Goal: Task Accomplishment & Management: Manage account settings

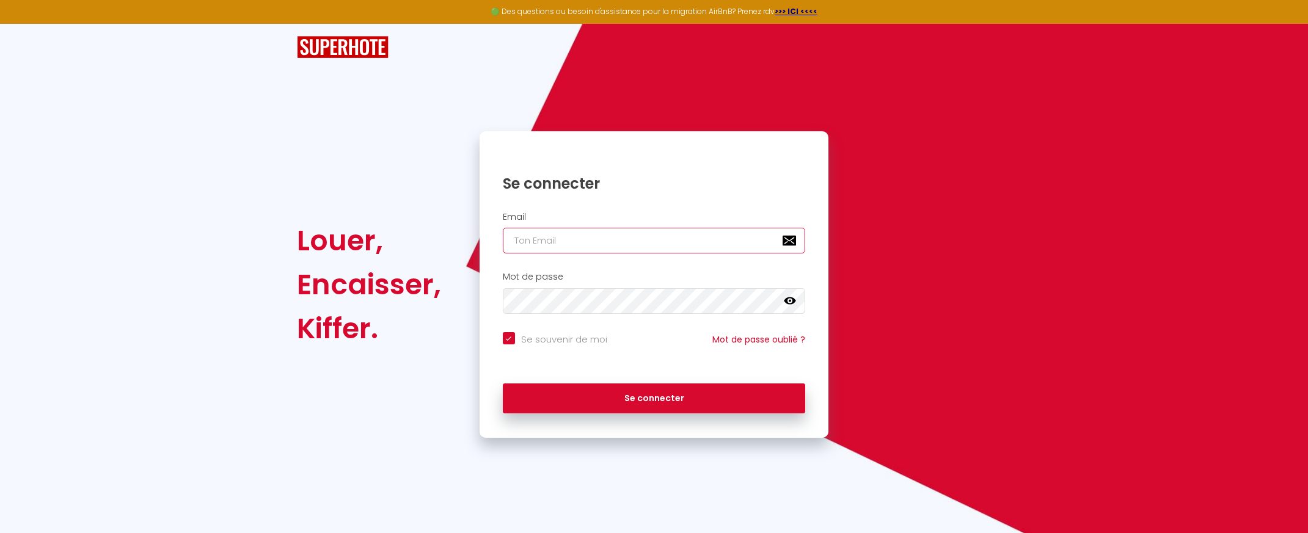
click at [583, 247] on input "email" at bounding box center [654, 241] width 303 height 26
type input "[EMAIL_ADDRESS][DOMAIN_NAME]"
checkbox input "true"
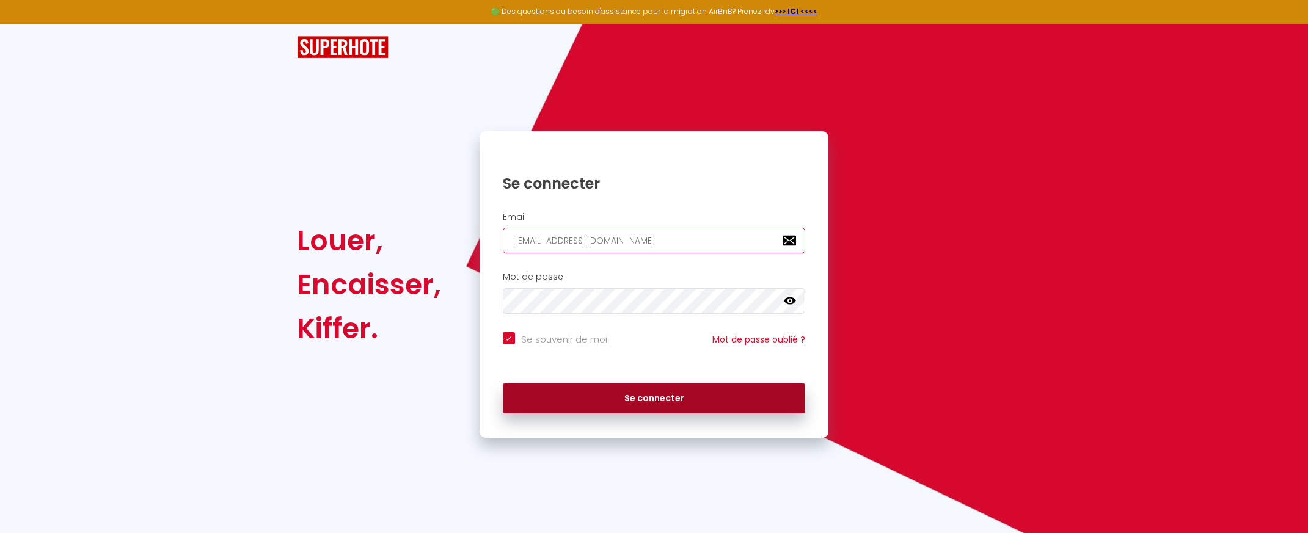
type input "[EMAIL_ADDRESS][DOMAIN_NAME]"
click at [623, 398] on button "Se connecter" at bounding box center [654, 399] width 303 height 31
checkbox input "true"
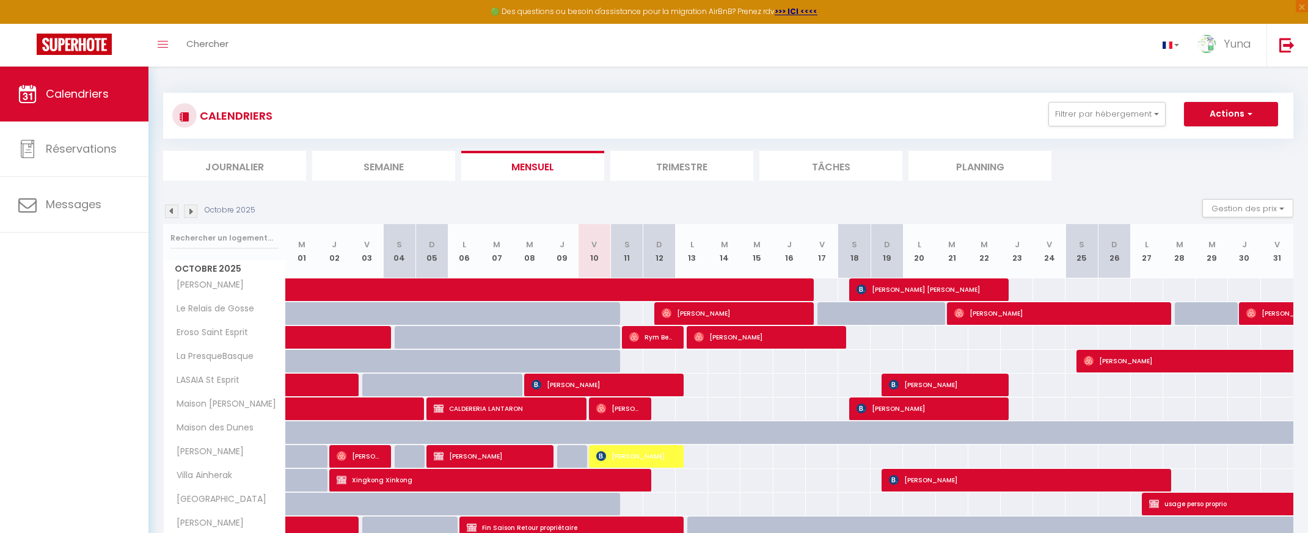
click at [171, 214] on img at bounding box center [171, 211] width 13 height 13
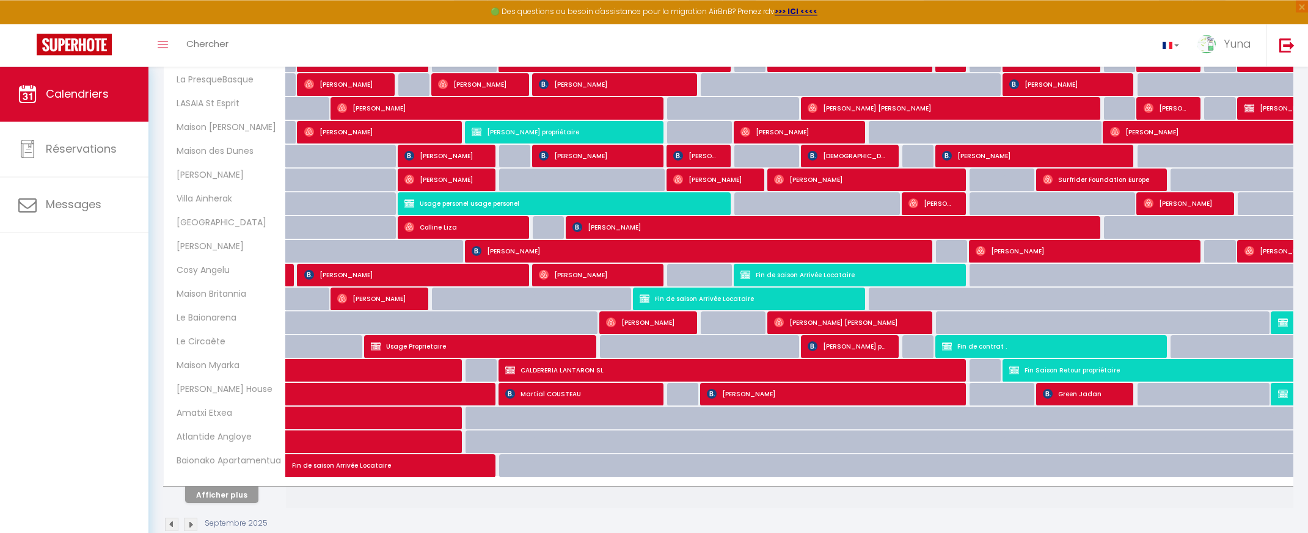
scroll to position [302, 0]
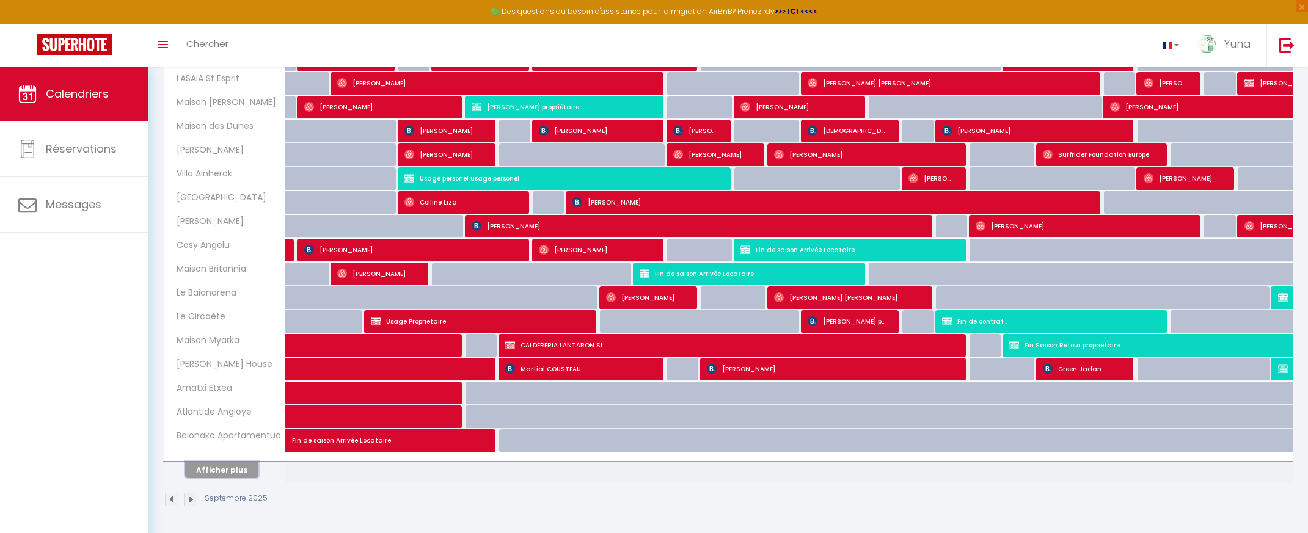
click at [222, 466] on button "Afficher plus" at bounding box center [221, 470] width 73 height 16
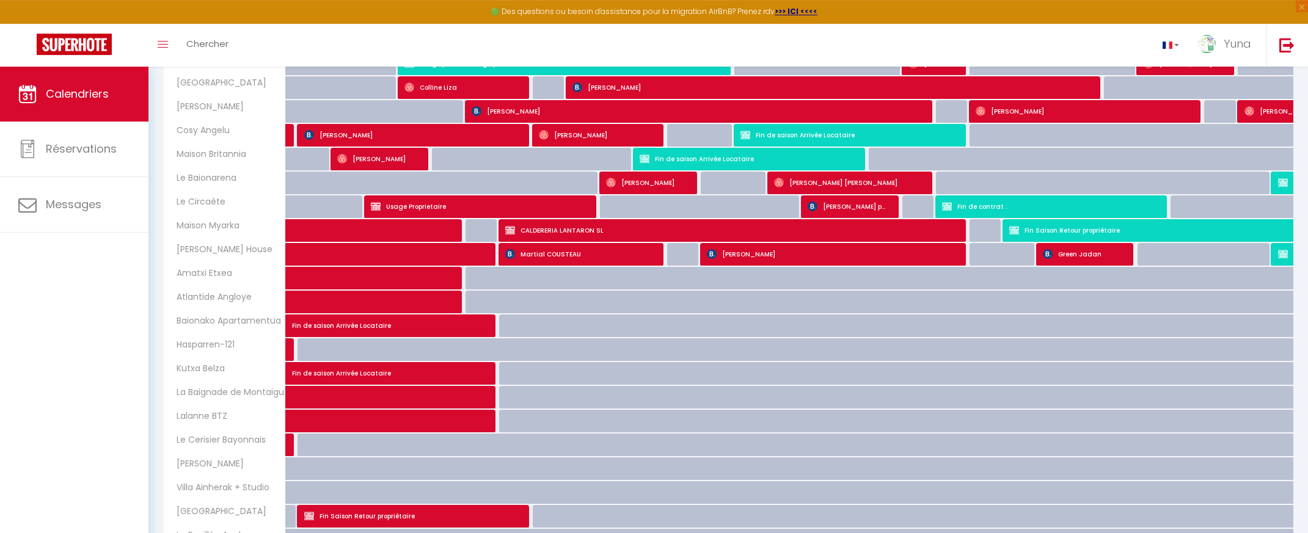
scroll to position [426, 0]
